Goal: Task Accomplishment & Management: Use online tool/utility

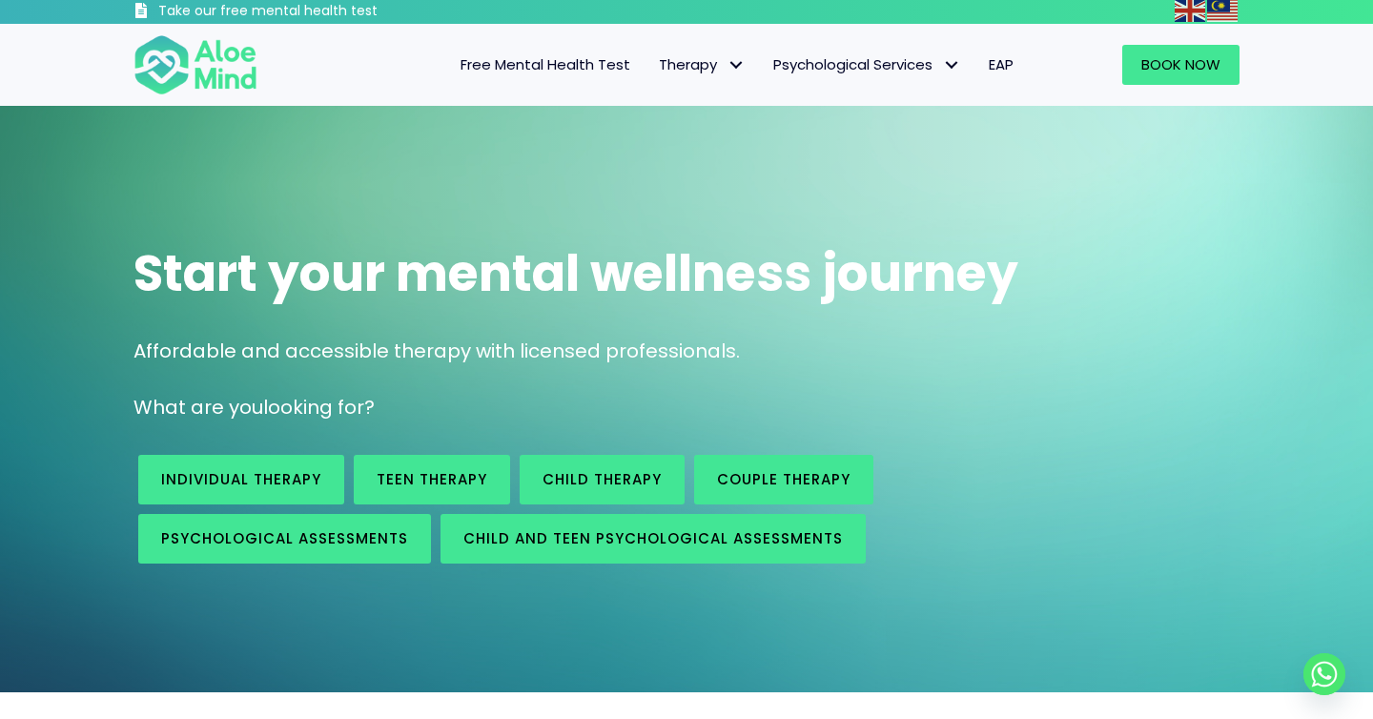
scroll to position [4, 0]
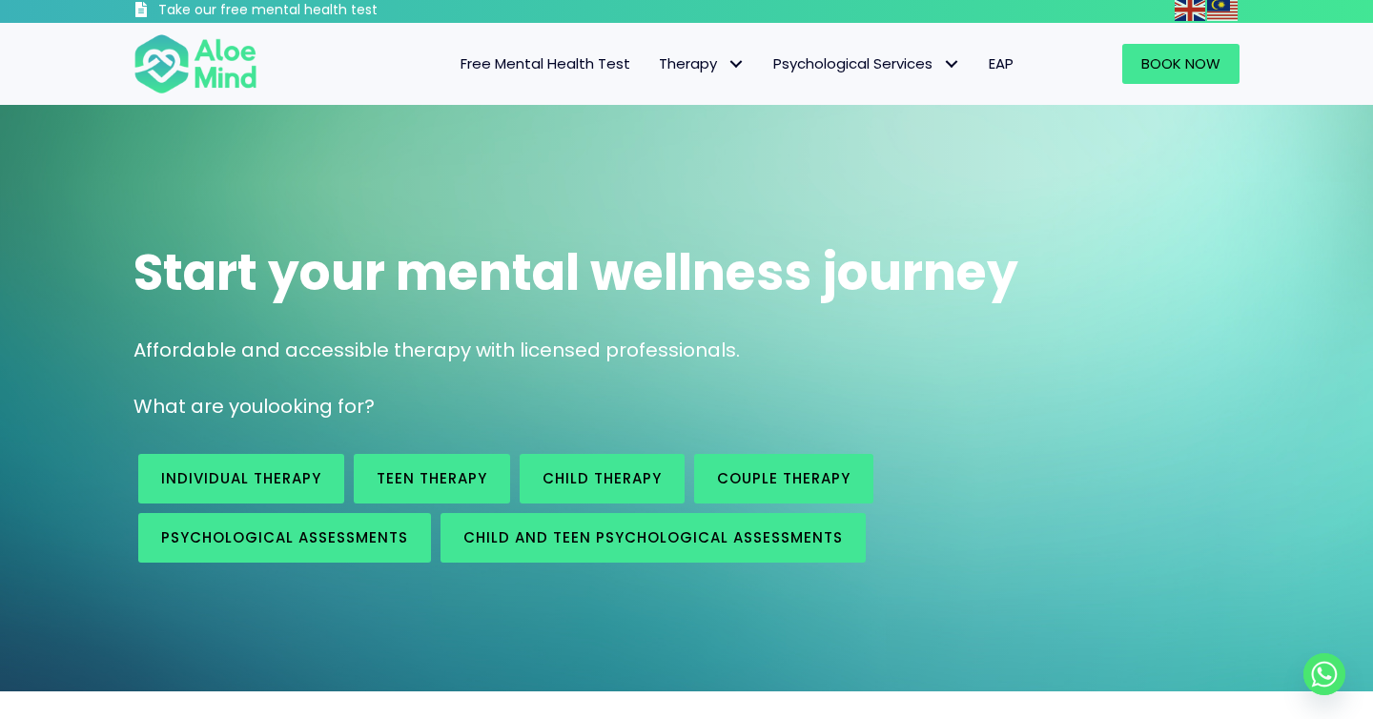
click at [556, 67] on span "Free Mental Health Test" at bounding box center [545, 63] width 170 height 20
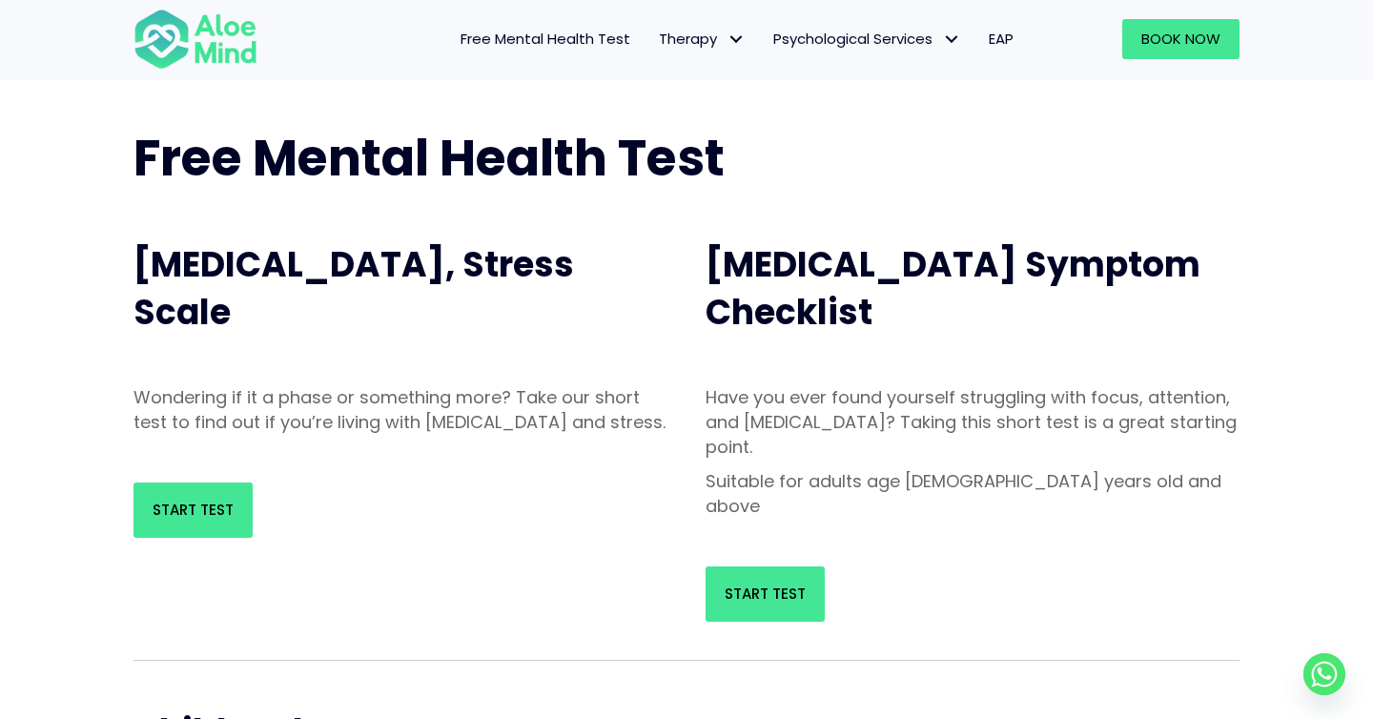
scroll to position [85, 0]
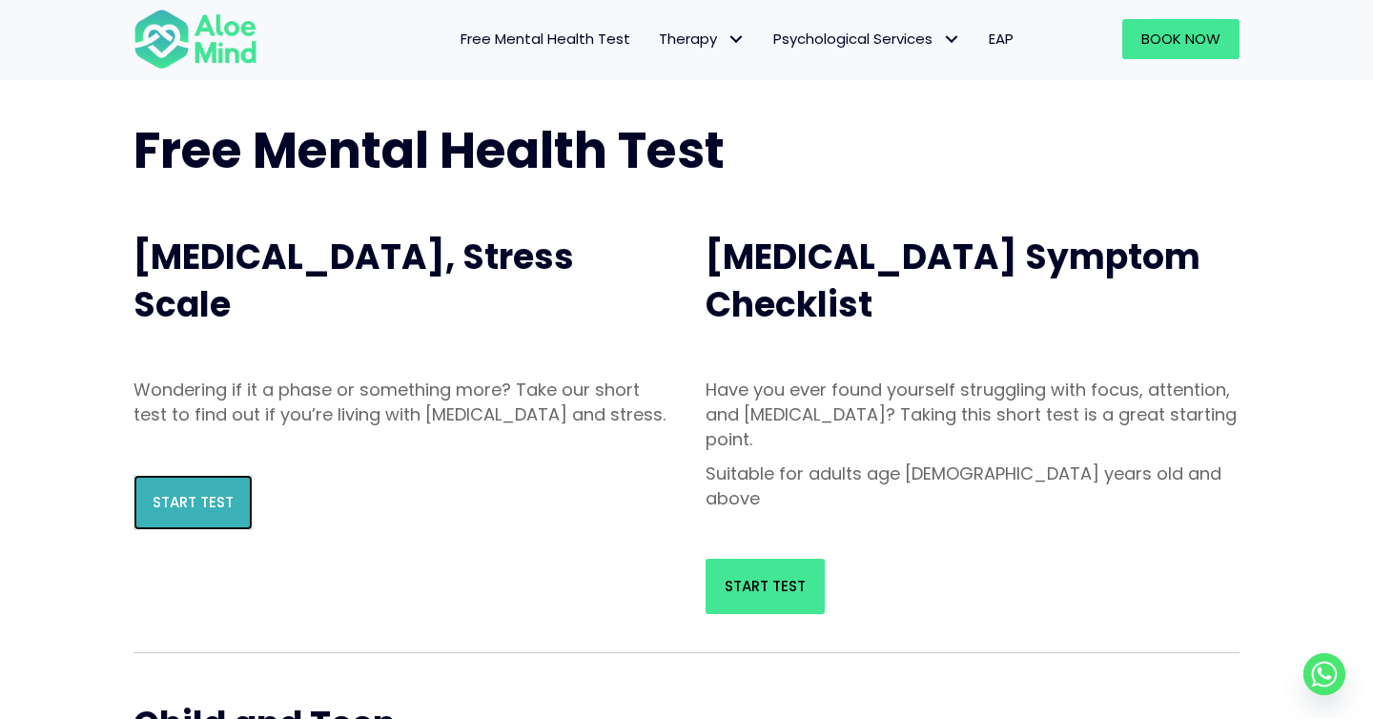
click at [173, 512] on span "Start Test" at bounding box center [193, 502] width 81 height 20
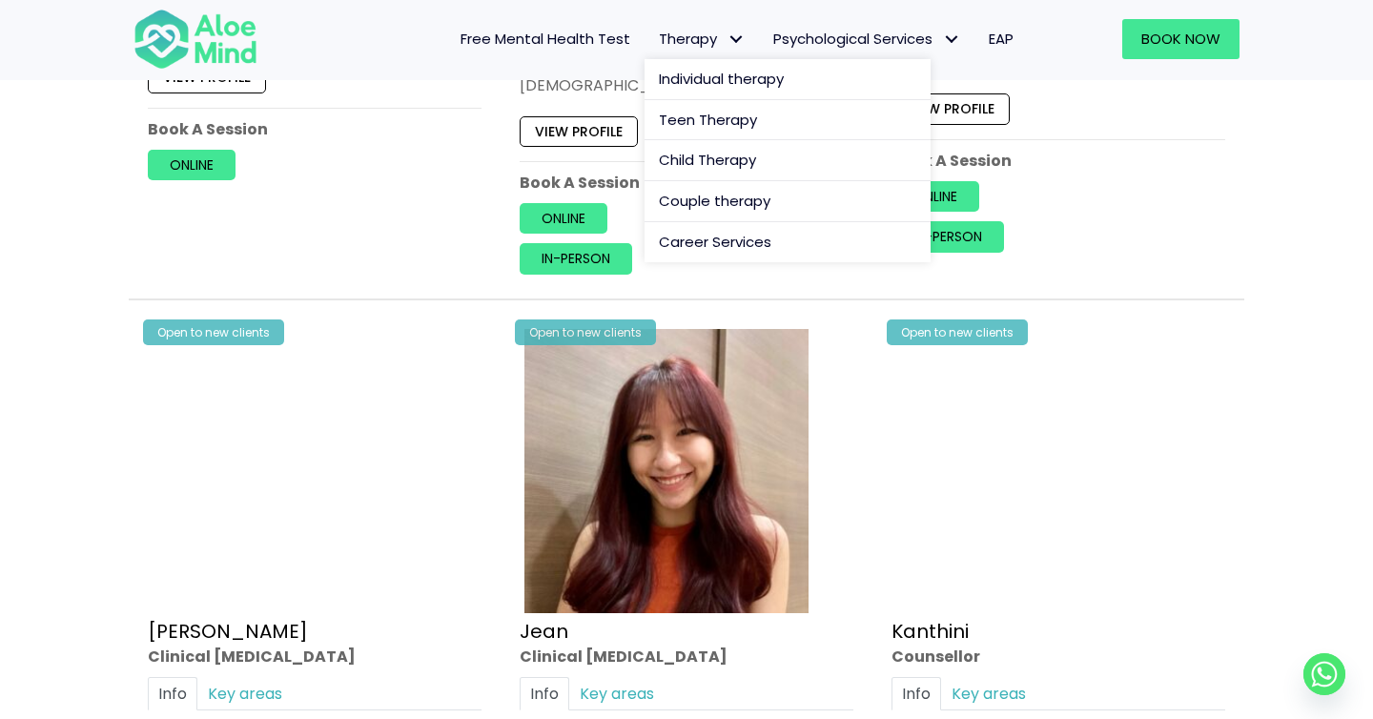
scroll to position [2236, 0]
